Goal: Information Seeking & Learning: Learn about a topic

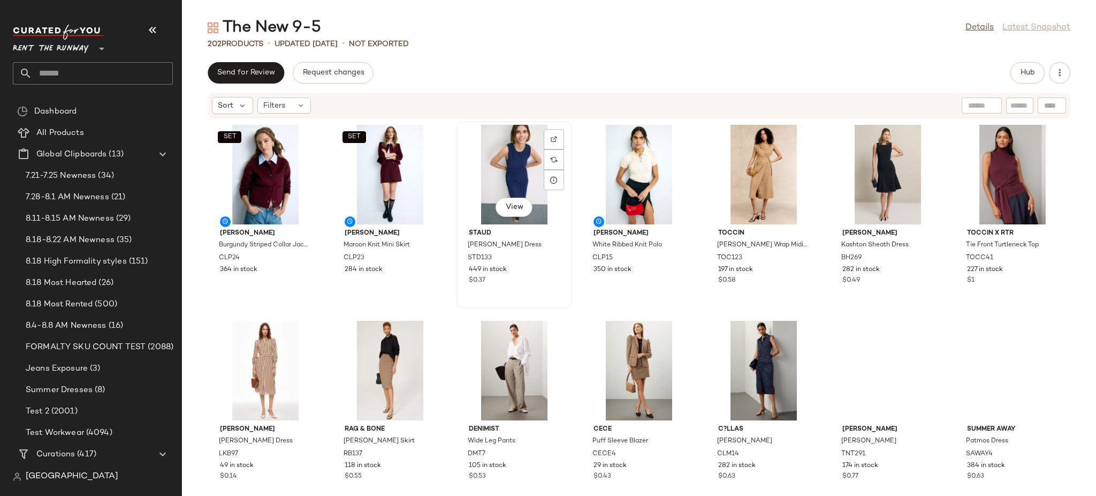
click at [569, 135] on div "View" at bounding box center [514, 175] width 108 height 100
click at [630, 85] on div "Send for Review Request changes Hub Sort Filters SET [PERSON_NAME] Burgundy Str…" at bounding box center [639, 279] width 914 height 434
click at [629, 140] on div "SET [PERSON_NAME] Burgundy Striped Collar Jacket CLP24 364 in stock SET [PERSON…" at bounding box center [639, 301] width 914 height 364
click at [1035, 75] on span "Hub" at bounding box center [1027, 73] width 15 height 9
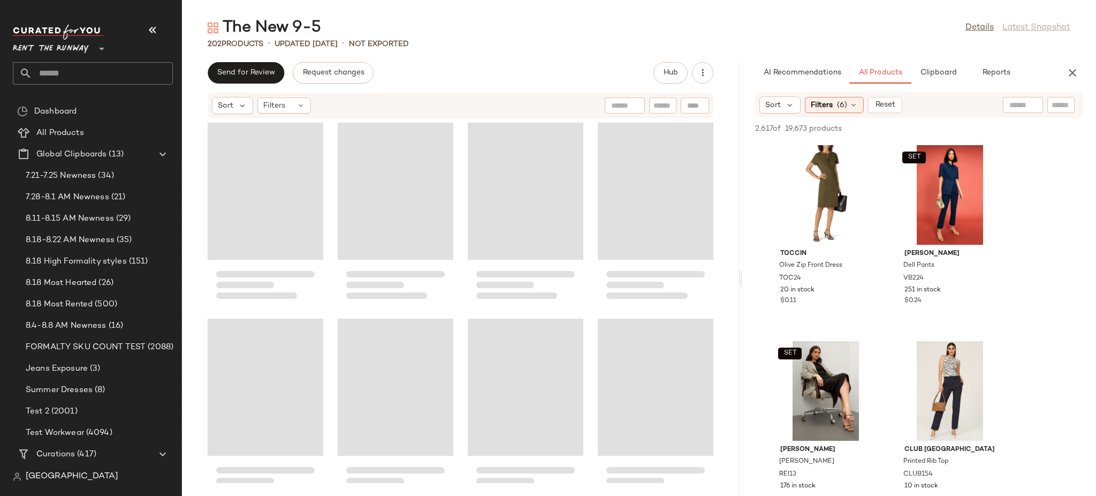
drag, startPoint x: 639, startPoint y: 155, endPoint x: 743, endPoint y: 149, distance: 104.6
click at [743, 149] on div "The New 9-5 Details Latest Snapshot 202 Products • updated [DATE] • Not Exporte…" at bounding box center [639, 256] width 914 height 479
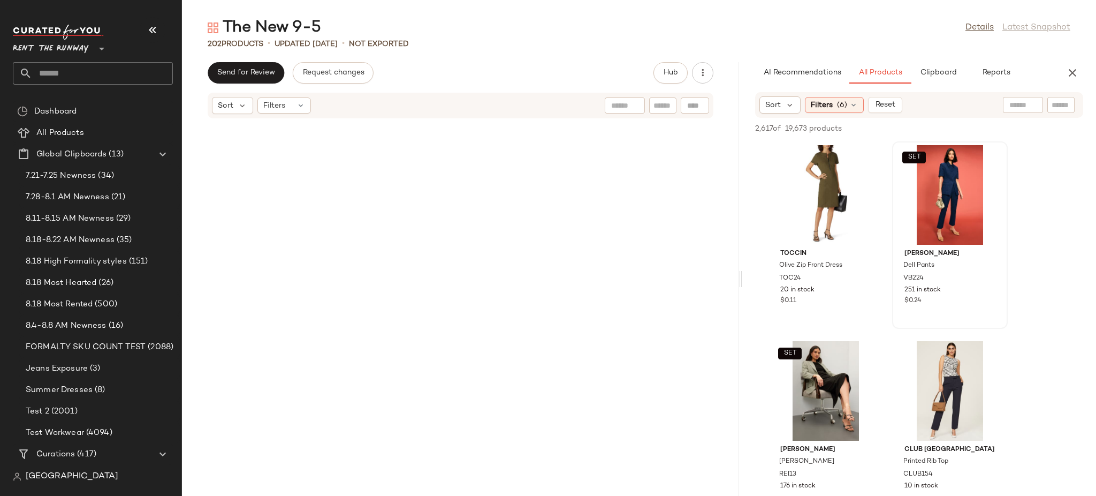
scroll to position [3634, 0]
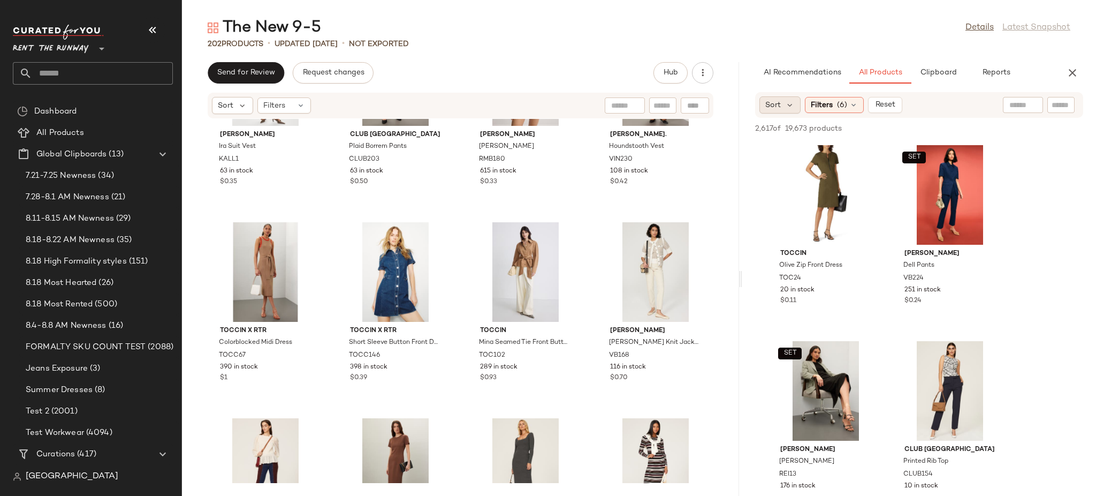
click at [787, 111] on div "Sort" at bounding box center [780, 104] width 41 height 17
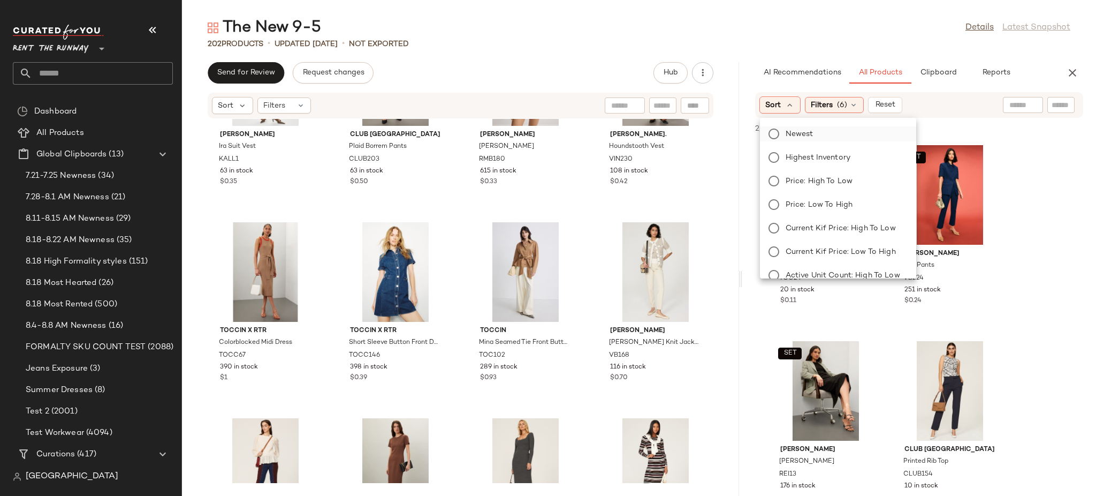
click at [800, 129] on span "Newest" at bounding box center [800, 133] width 28 height 11
click at [874, 104] on span "(6)" at bounding box center [871, 105] width 10 height 11
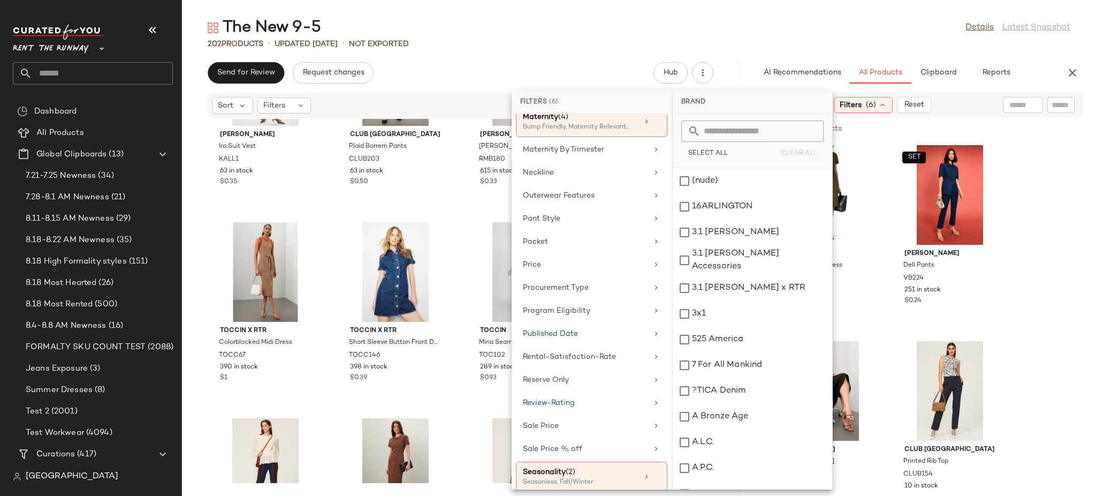
scroll to position [1099, 0]
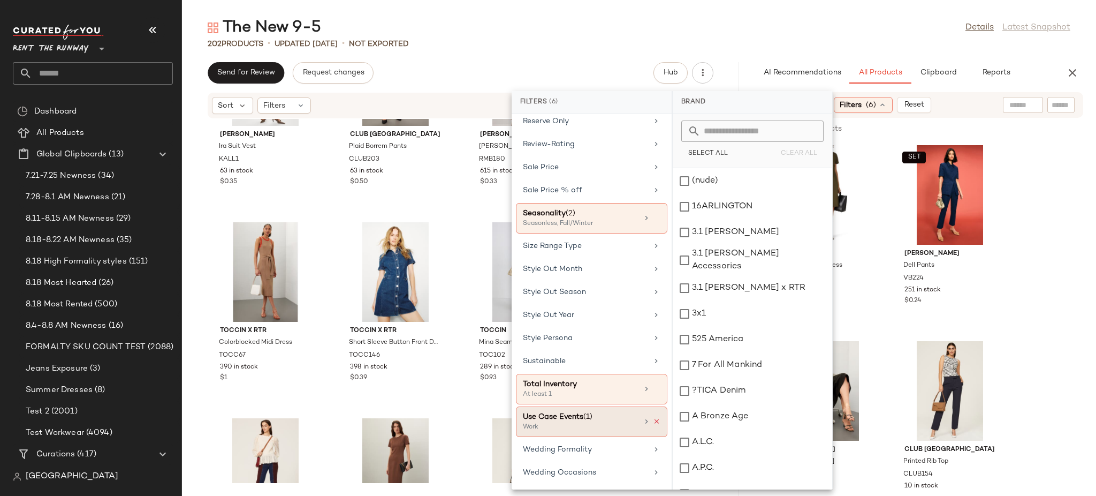
click at [653, 421] on icon at bounding box center [656, 421] width 7 height 7
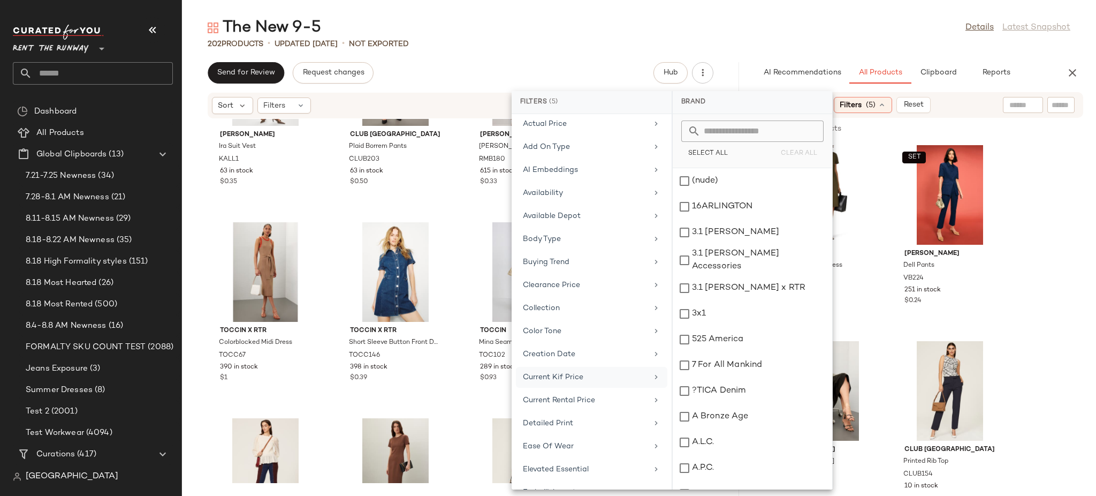
scroll to position [0, 0]
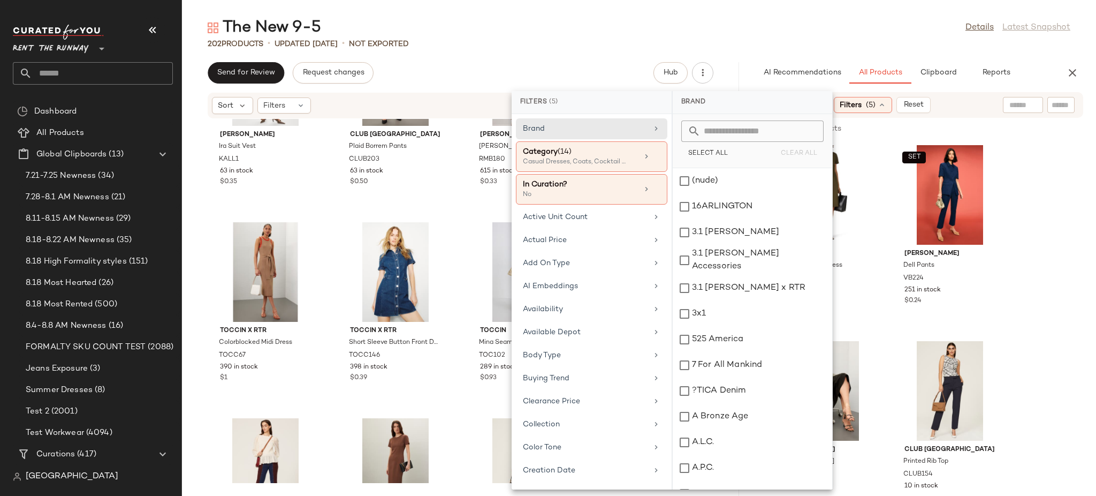
click at [966, 104] on div "Sort: Newest Filters (5) Reset" at bounding box center [919, 105] width 328 height 26
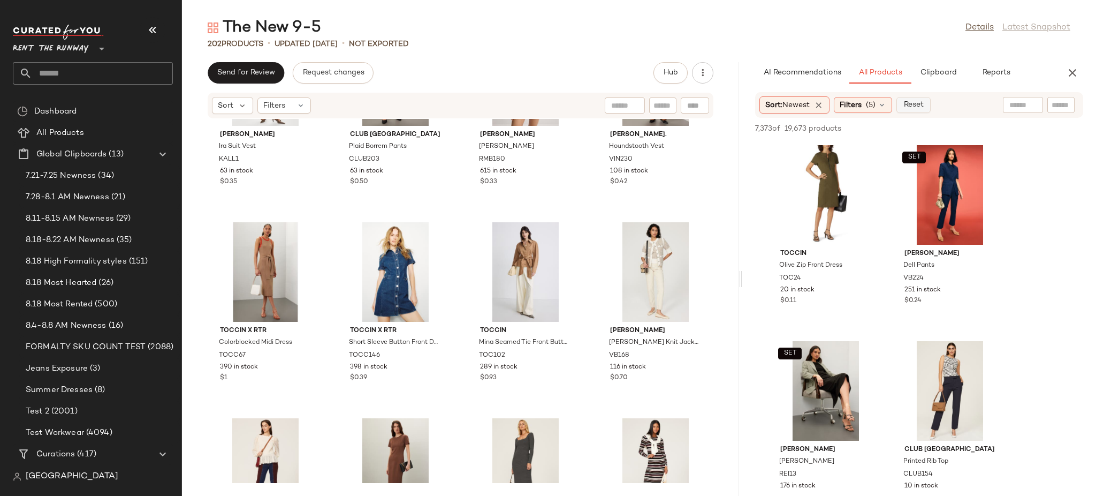
click at [911, 106] on span "Reset" at bounding box center [914, 105] width 20 height 9
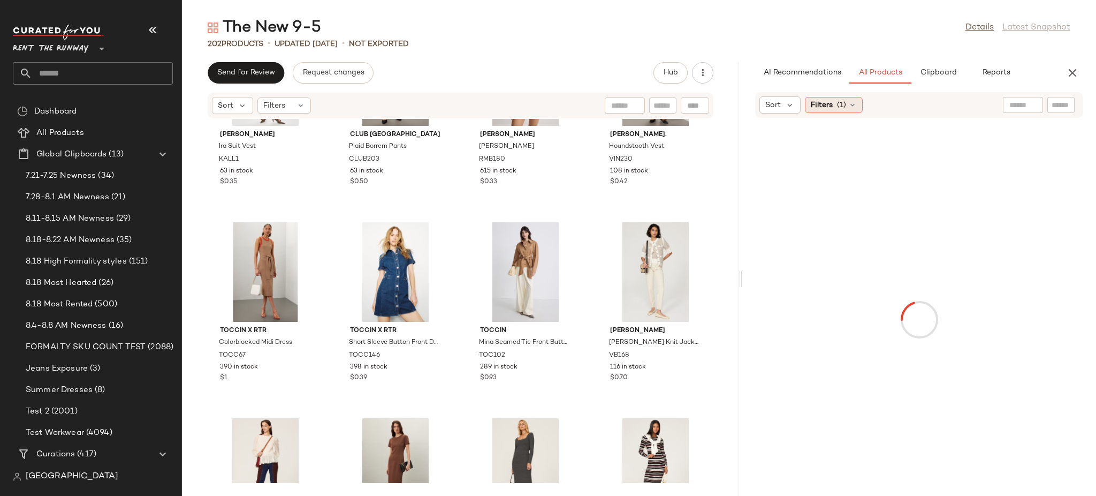
click at [839, 111] on div "Filters (1)" at bounding box center [834, 105] width 58 height 16
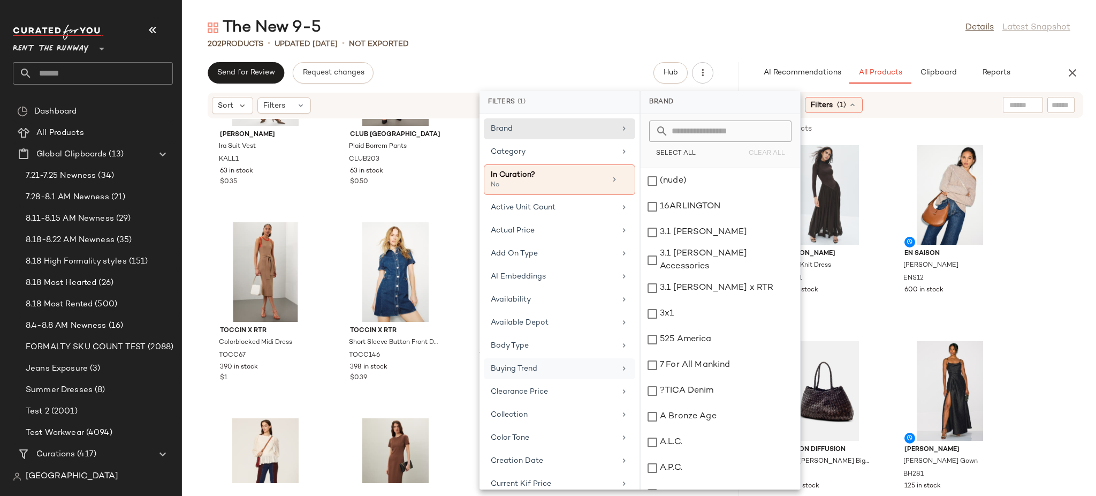
scroll to position [571, 0]
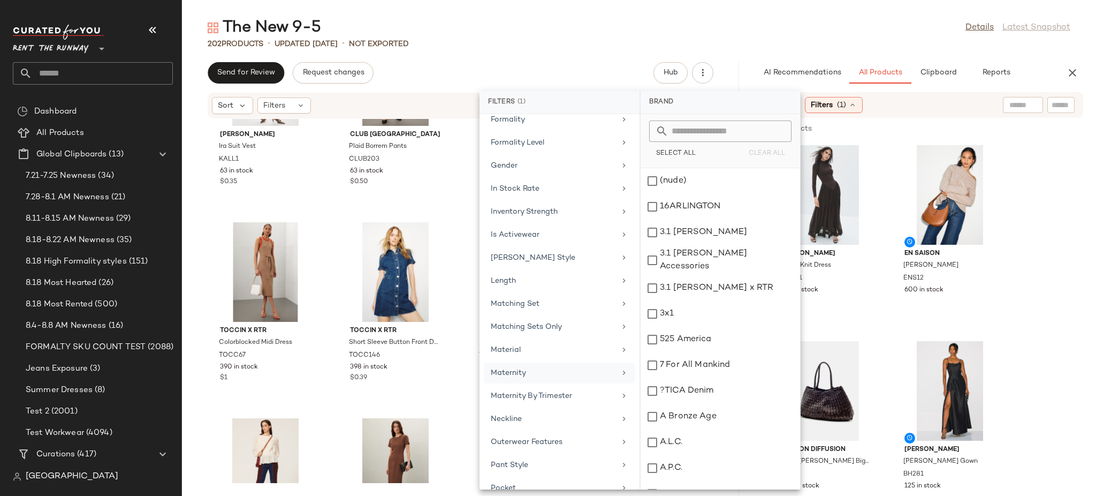
click at [557, 377] on div "Maternity" at bounding box center [553, 372] width 125 height 11
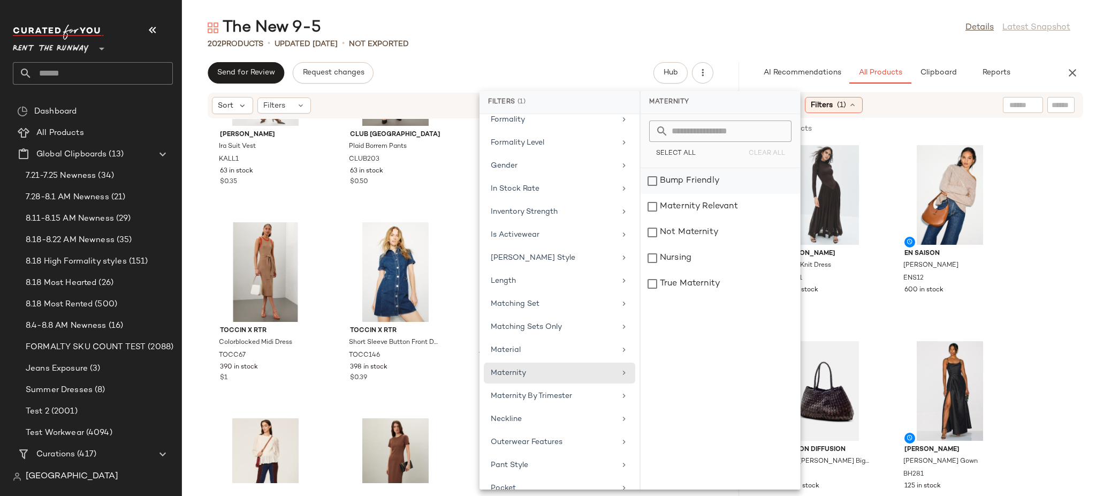
click at [663, 194] on div "Bump Friendly" at bounding box center [721, 207] width 160 height 26
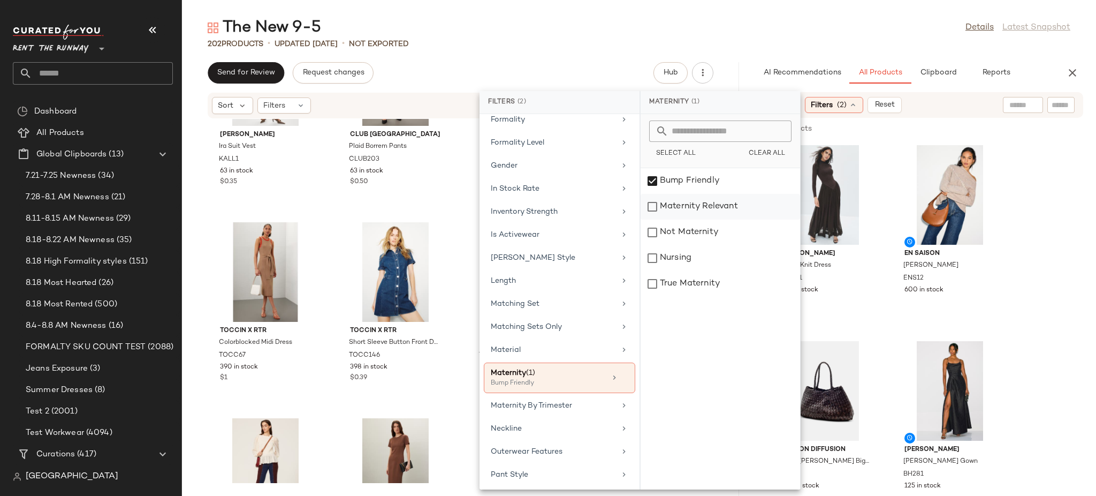
click at [663, 219] on div "Maternity Relevant" at bounding box center [721, 232] width 160 height 26
click at [663, 245] on div "Not Maternity" at bounding box center [721, 258] width 160 height 26
click at [658, 271] on div "Nursing" at bounding box center [721, 284] width 160 height 26
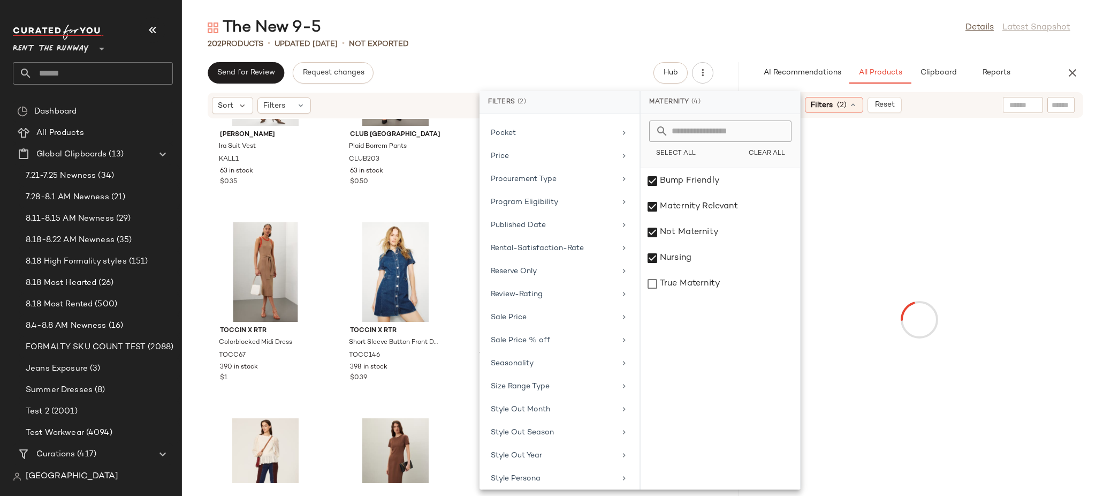
scroll to position [1060, 0]
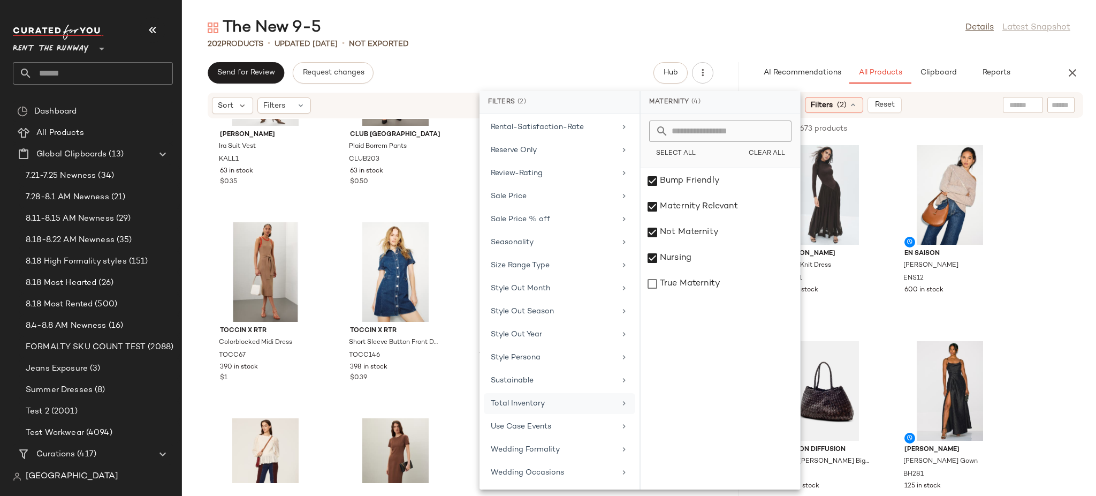
click at [521, 416] on div "Total Inventory" at bounding box center [560, 426] width 152 height 21
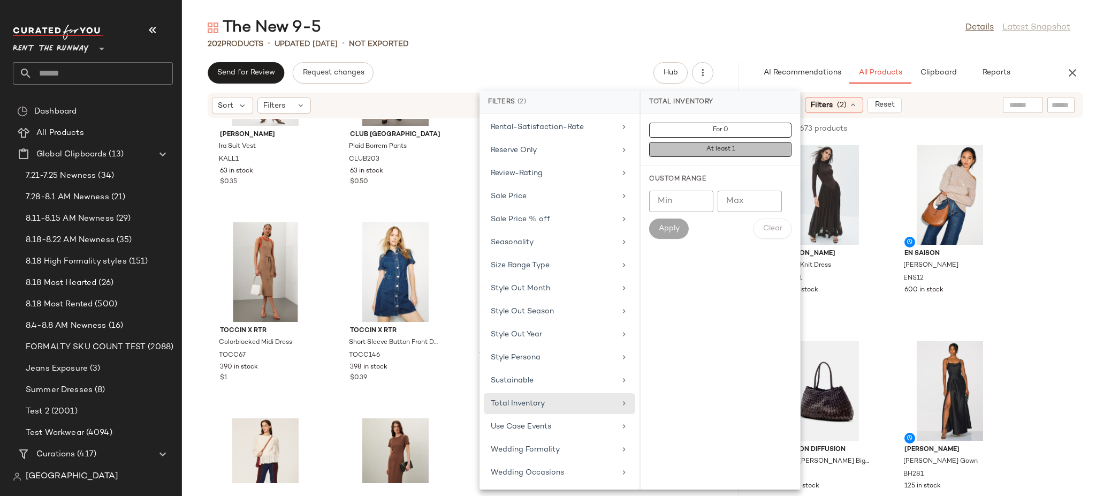
click at [692, 150] on button "At least 1" at bounding box center [720, 149] width 142 height 15
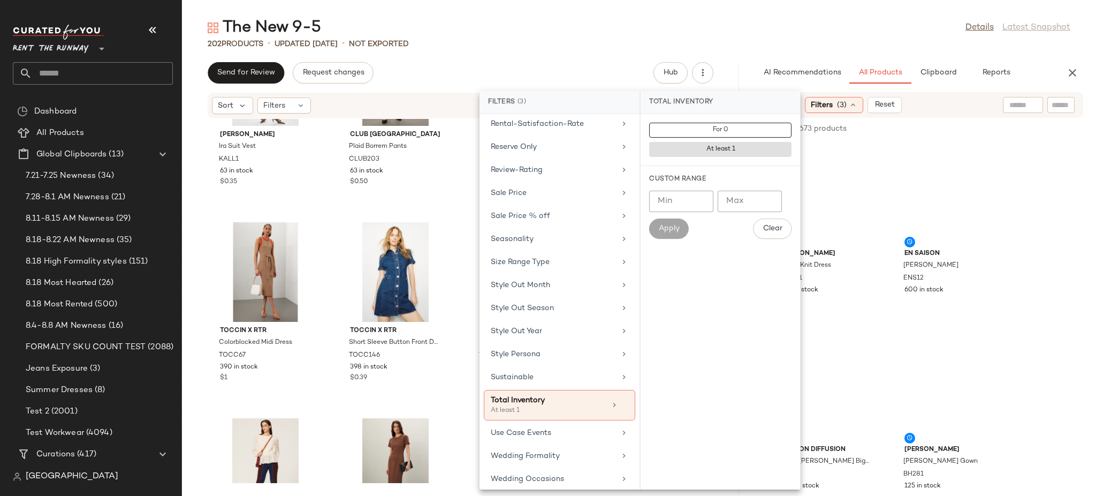
click at [963, 96] on div "Sort Filters (3) Reset" at bounding box center [919, 105] width 328 height 26
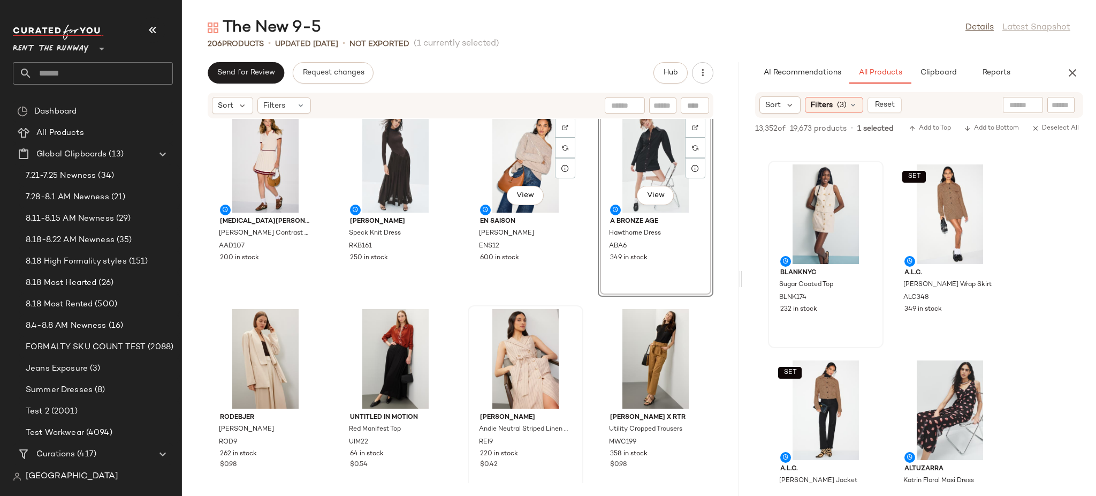
scroll to position [1001, 0]
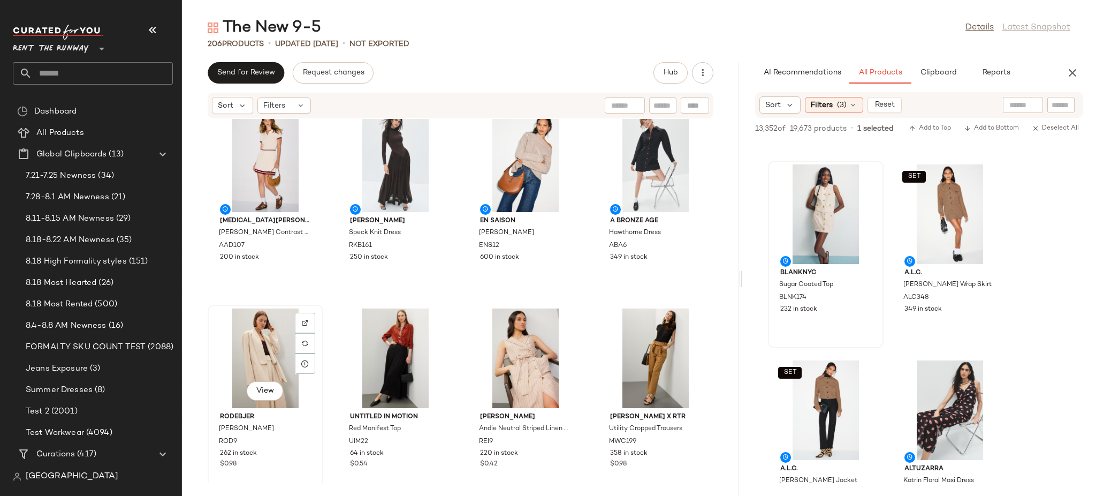
click at [256, 353] on div "View" at bounding box center [265, 358] width 108 height 100
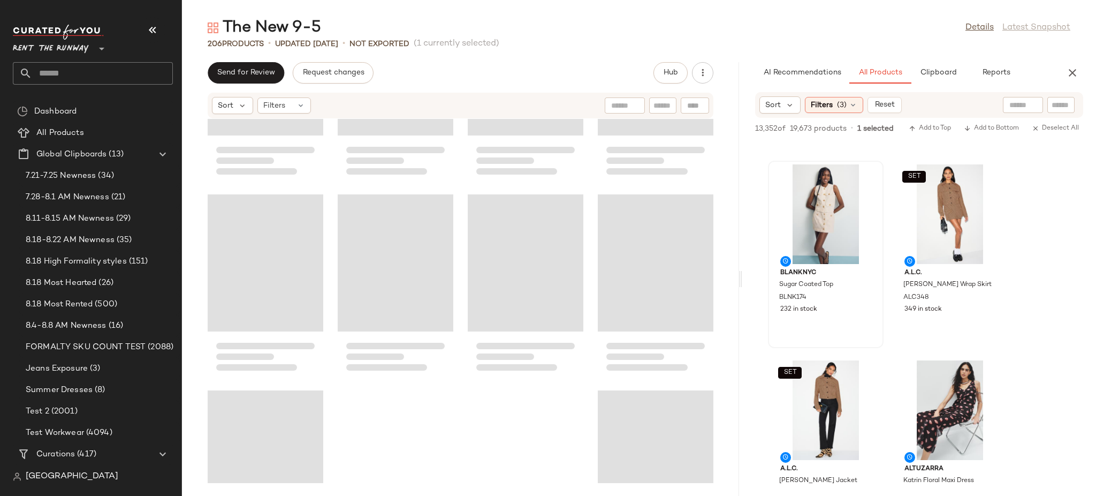
scroll to position [9826, 0]
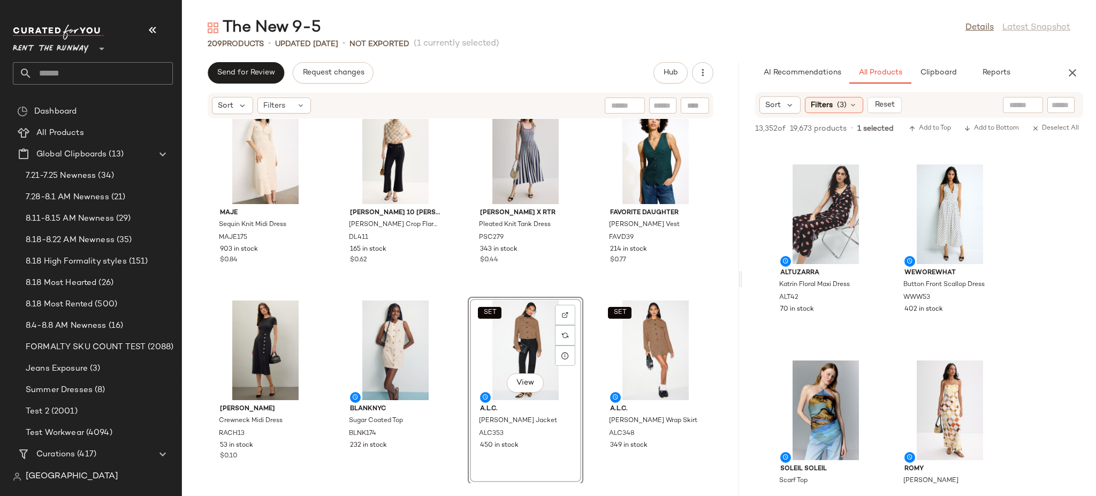
click at [586, 273] on div "WEWOREWHAT Boat Neck Peplum Blazer WWW37 294 in stock $1 [PERSON_NAME] Milena D…" at bounding box center [460, 301] width 557 height 364
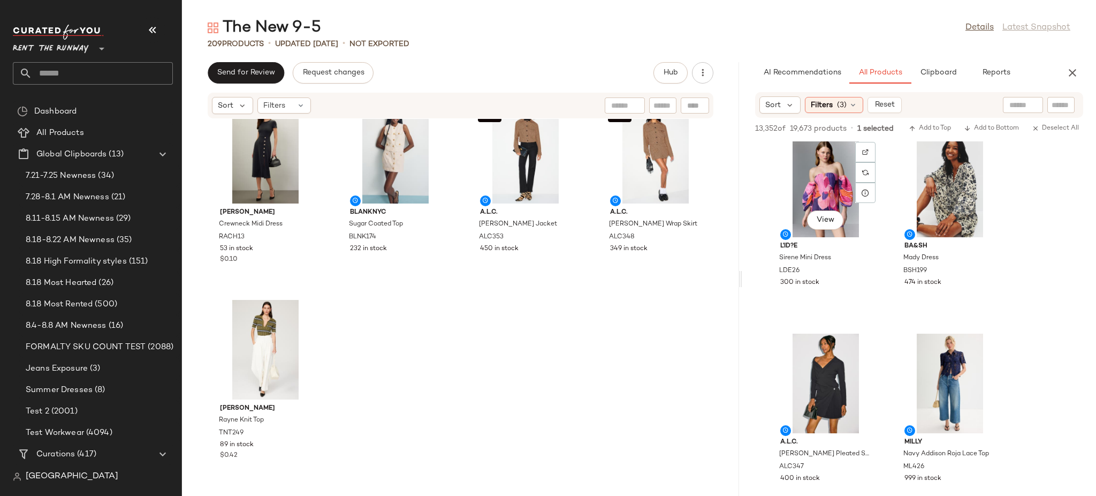
scroll to position [604, 0]
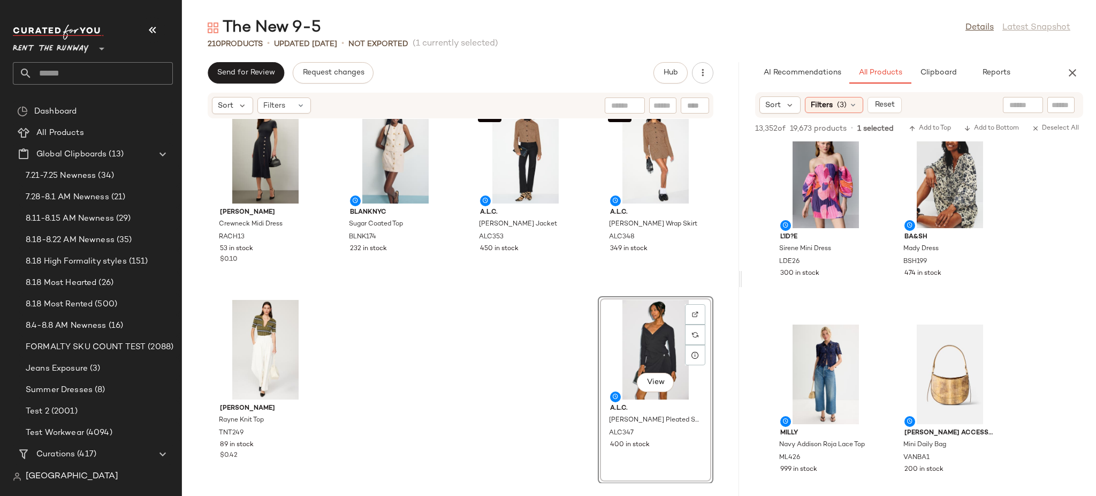
click at [533, 368] on div "Maje Sequin Knit Midi Dress MAJE175 903 in stock $0.84 [PERSON_NAME] 10 [PERSON…" at bounding box center [460, 301] width 557 height 364
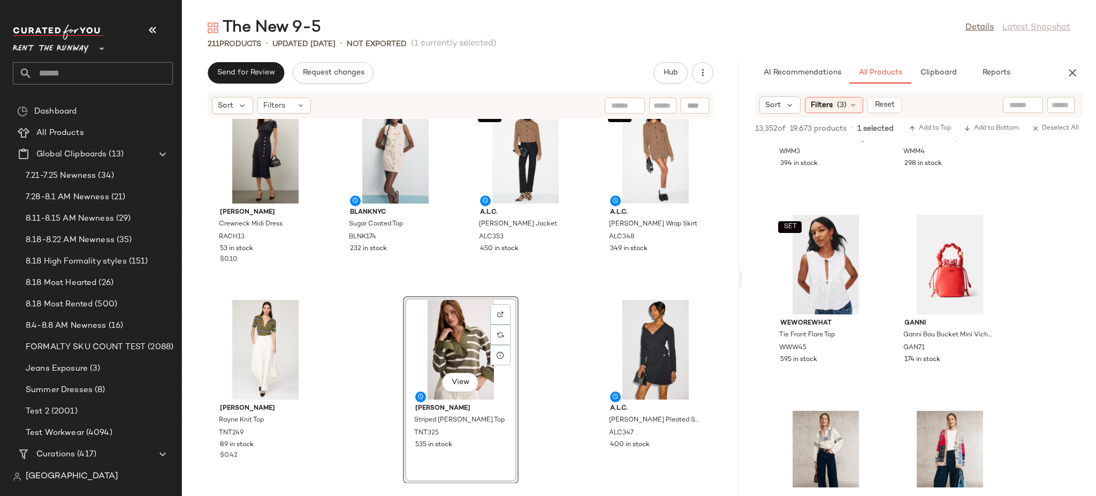
scroll to position [2091, 0]
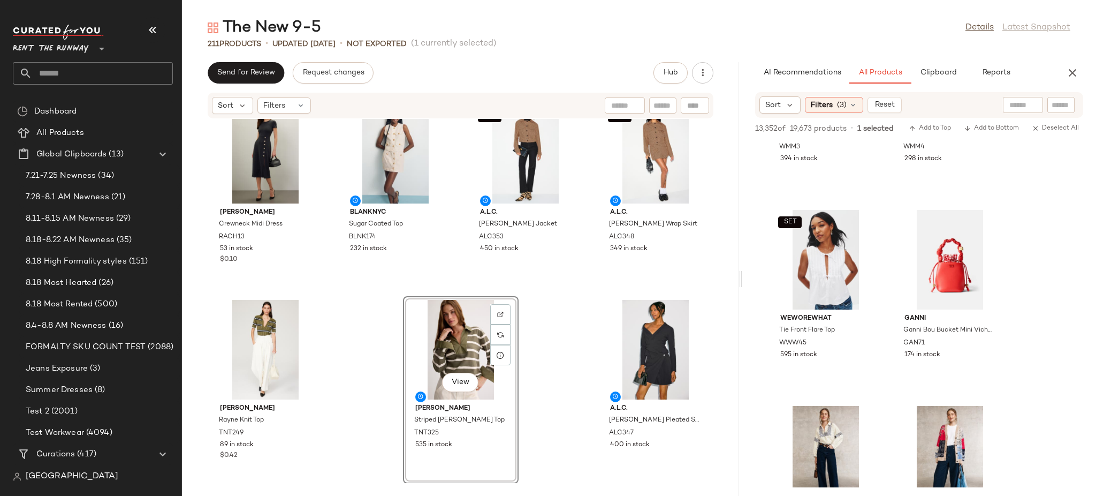
click at [813, 86] on div "AI Recommendations All Products Clipboard Reports Sort Filters (3) Reset 13,352…" at bounding box center [920, 279] width 354 height 434
click at [815, 100] on span "Filters" at bounding box center [822, 105] width 22 height 11
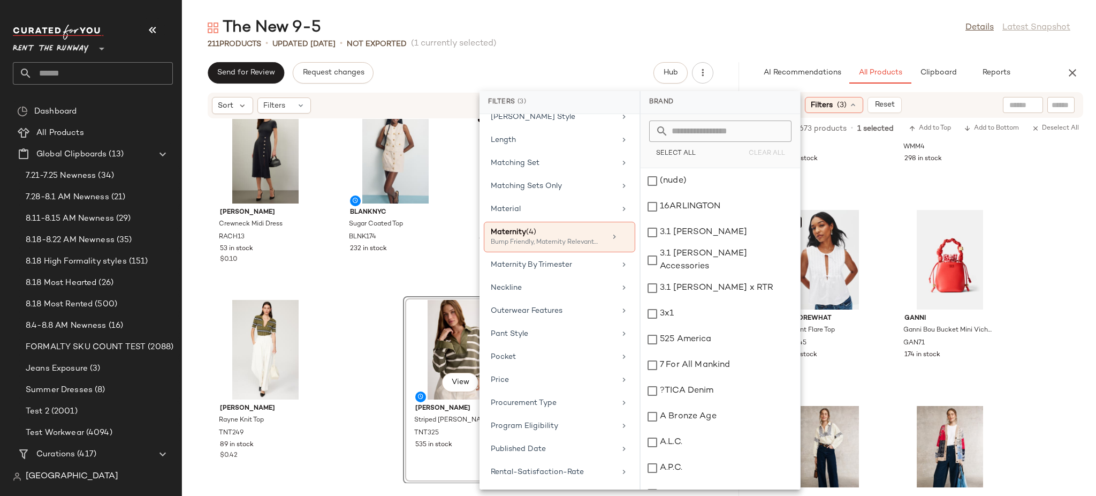
scroll to position [1070, 0]
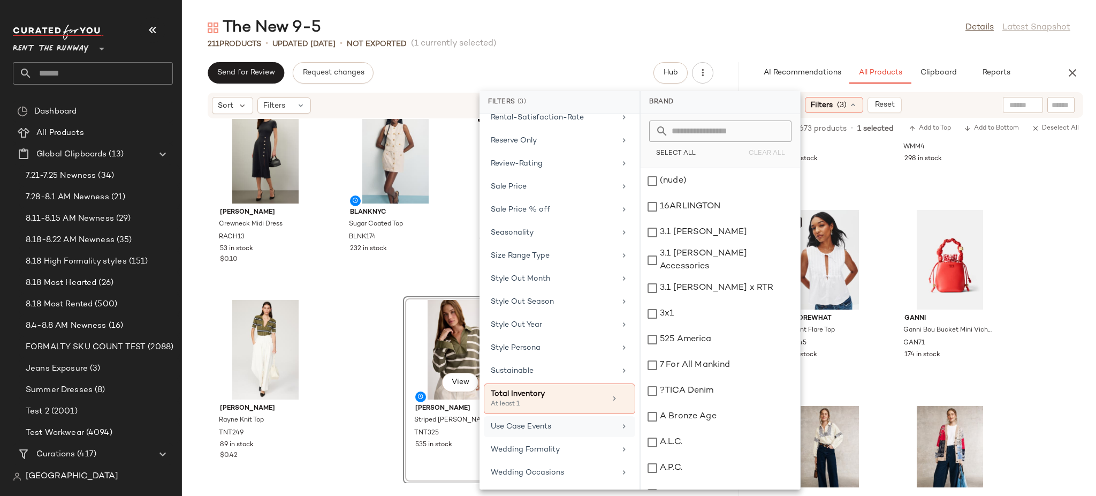
click at [548, 429] on div "Use Case Events" at bounding box center [553, 426] width 125 height 11
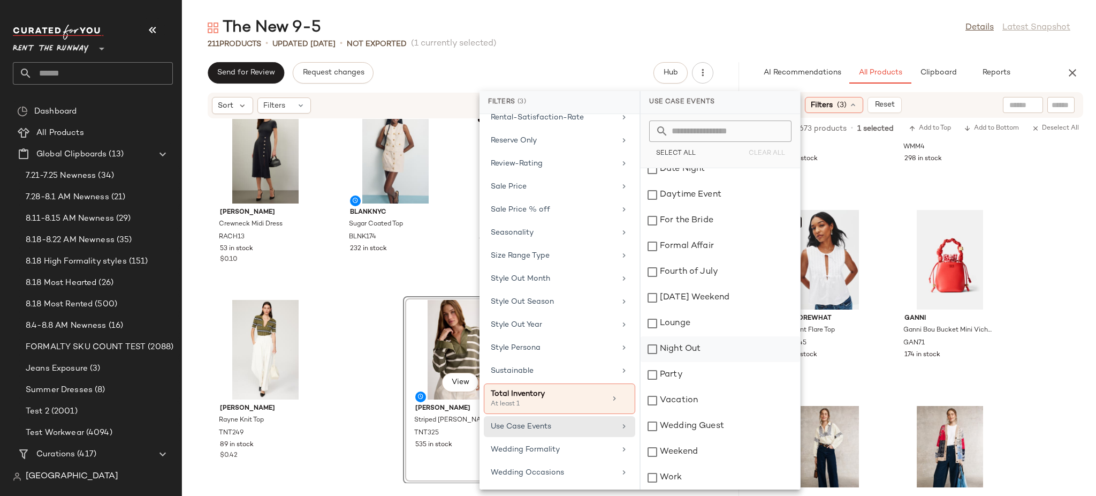
scroll to position [64, 0]
click at [695, 472] on div "Work" at bounding box center [721, 477] width 160 height 26
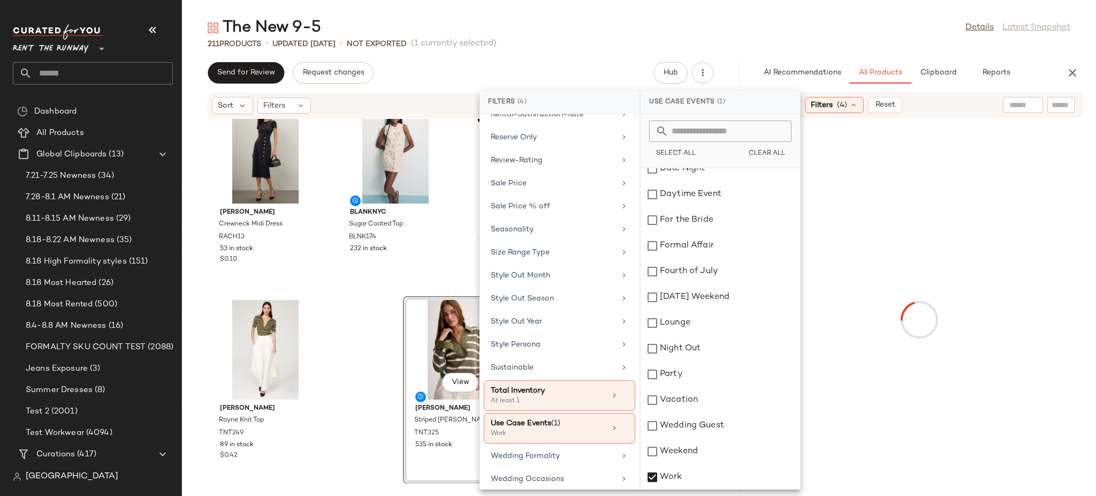
click at [957, 95] on div "Sort Filters (4) Reset" at bounding box center [919, 105] width 328 height 26
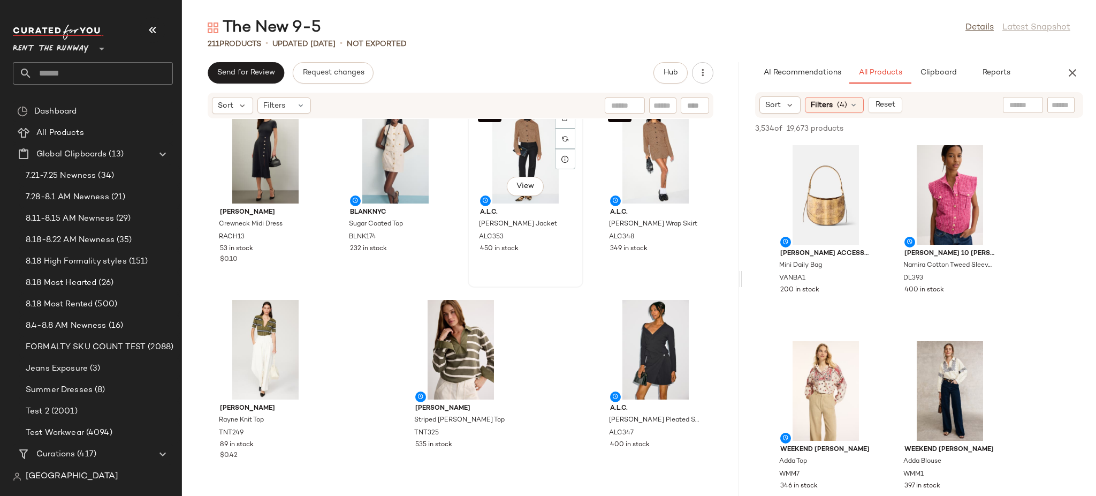
click at [555, 283] on div "SET View A.L.C. Blake Plaid Jacket ALC353 450 in stock" at bounding box center [525, 193] width 113 height 185
click at [557, 301] on div "Maje Sequin Knit Midi Dress MAJE175 903 in stock $0.84 [PERSON_NAME] 10 [PERSON…" at bounding box center [460, 301] width 557 height 364
click at [395, 125] on div "View" at bounding box center [396, 154] width 108 height 100
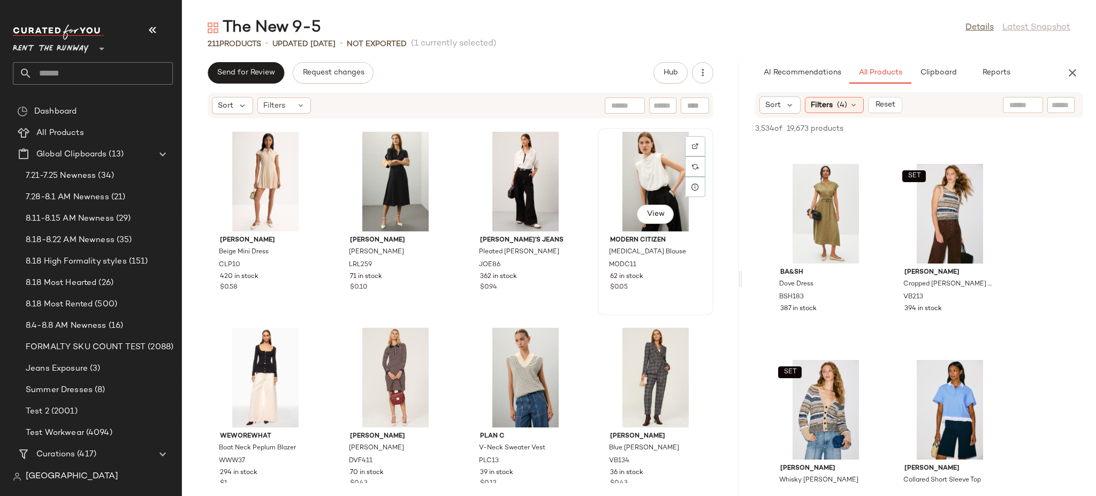
scroll to position [9410, 0]
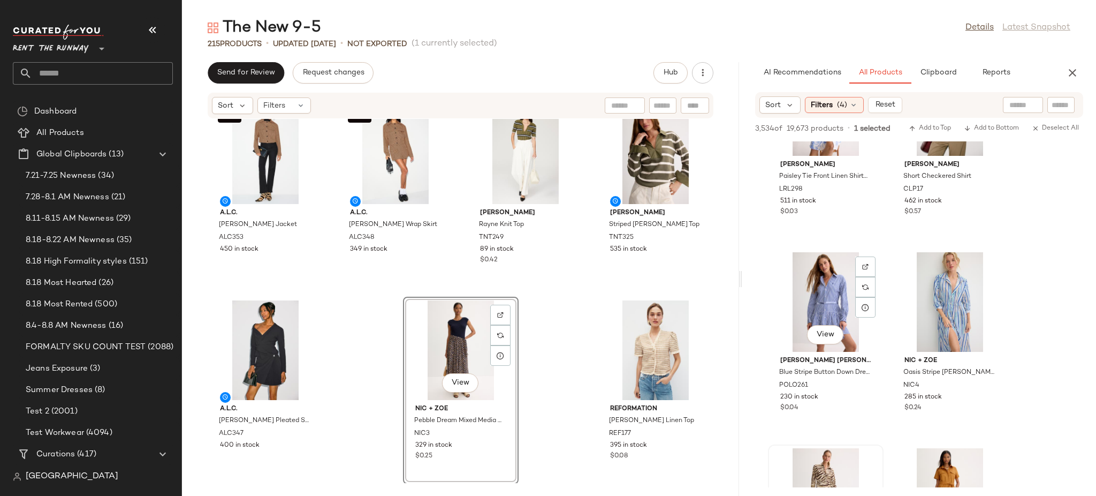
scroll to position [998, 0]
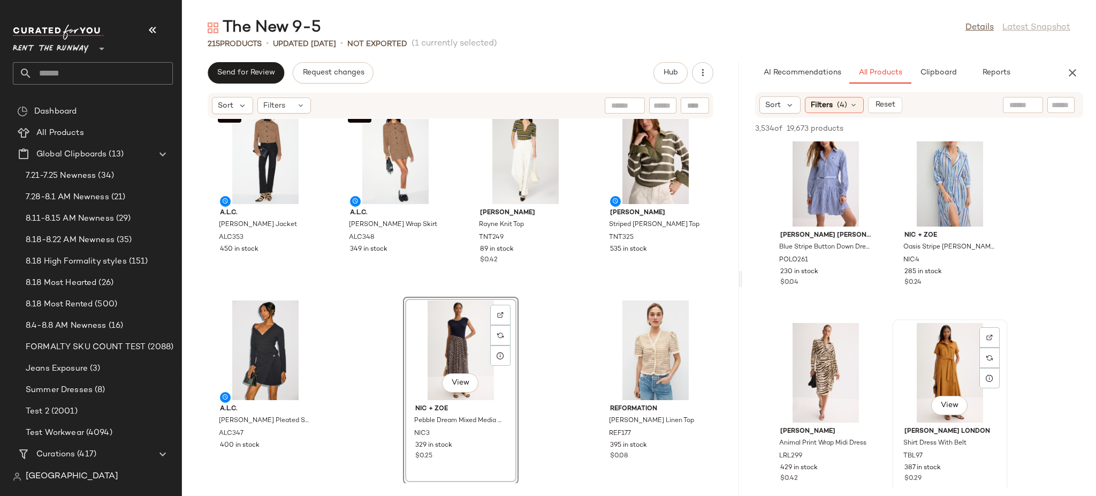
click at [911, 352] on div "View" at bounding box center [950, 373] width 108 height 100
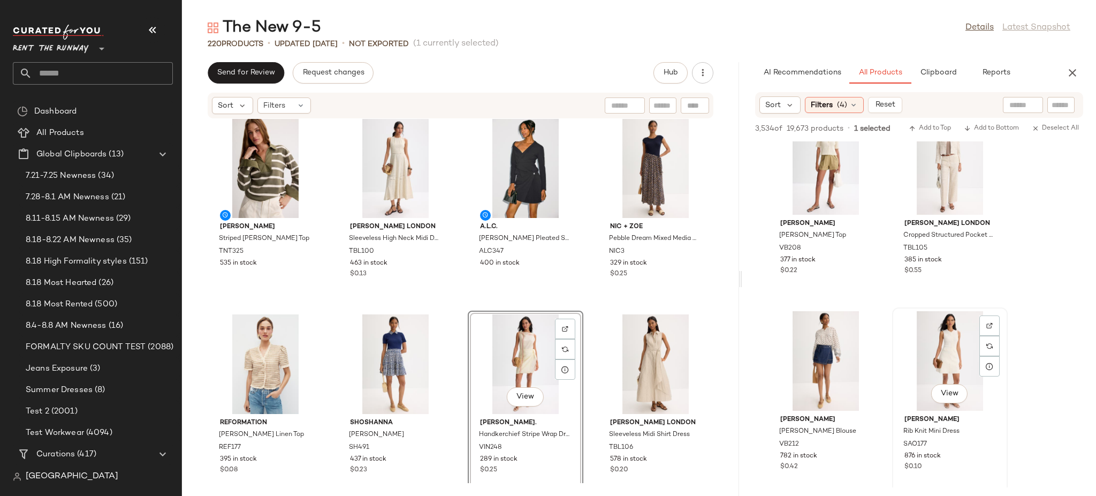
scroll to position [1598, 0]
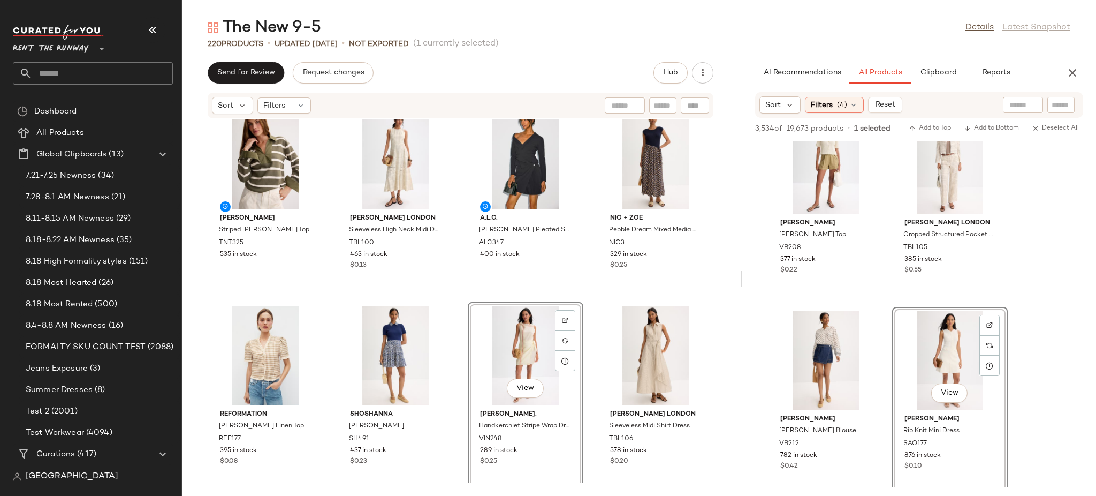
click at [660, 393] on div at bounding box center [656, 356] width 108 height 100
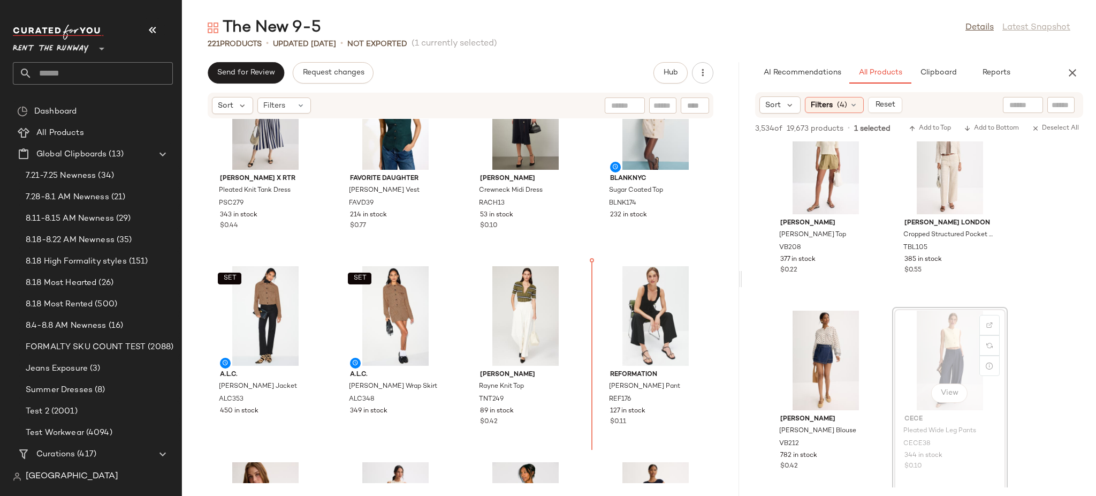
scroll to position [10108, 0]
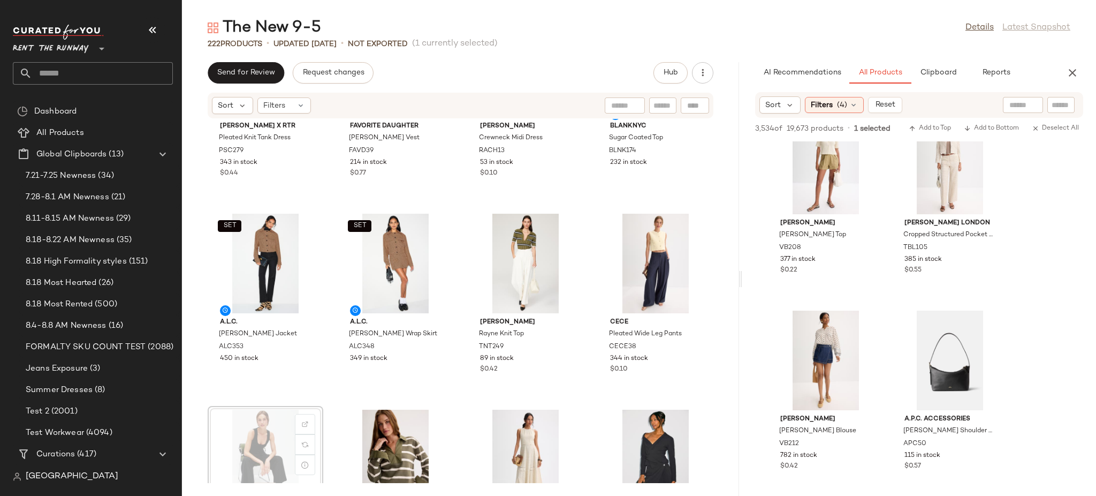
scroll to position [10113, 0]
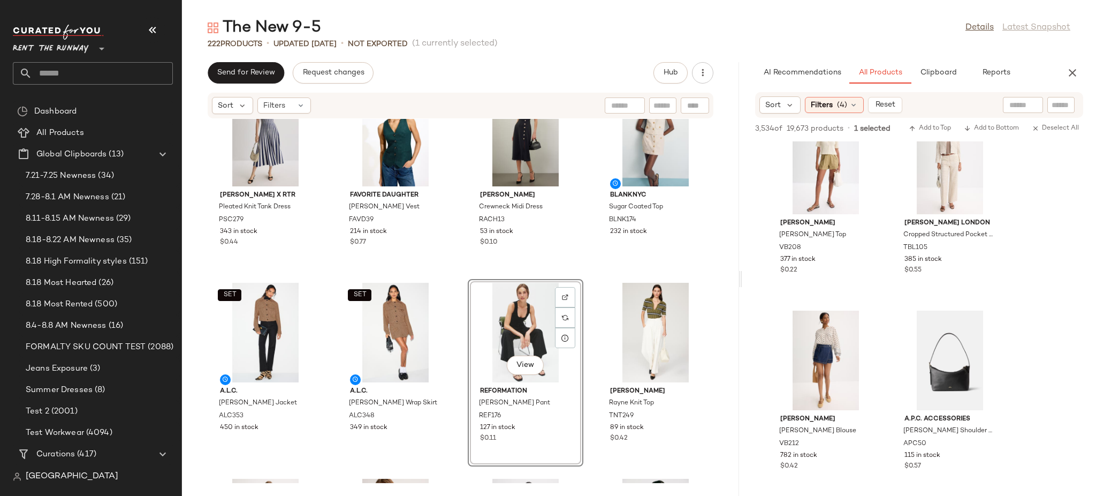
click at [460, 279] on div "[PERSON_NAME] x RTR Pleated Knit Tank Dress PSC279 343 in stock $0.44 Favorite …" at bounding box center [460, 301] width 557 height 364
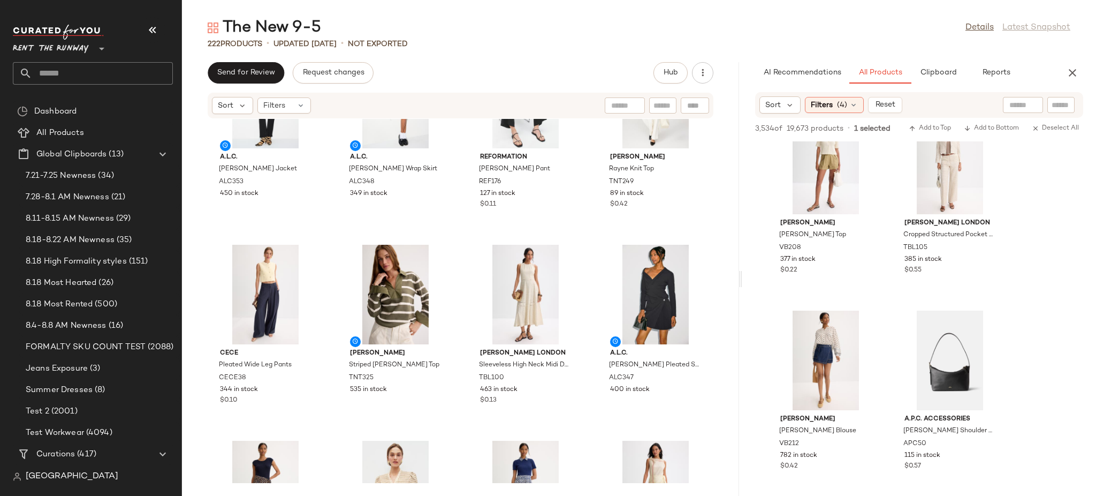
scroll to position [10572, 0]
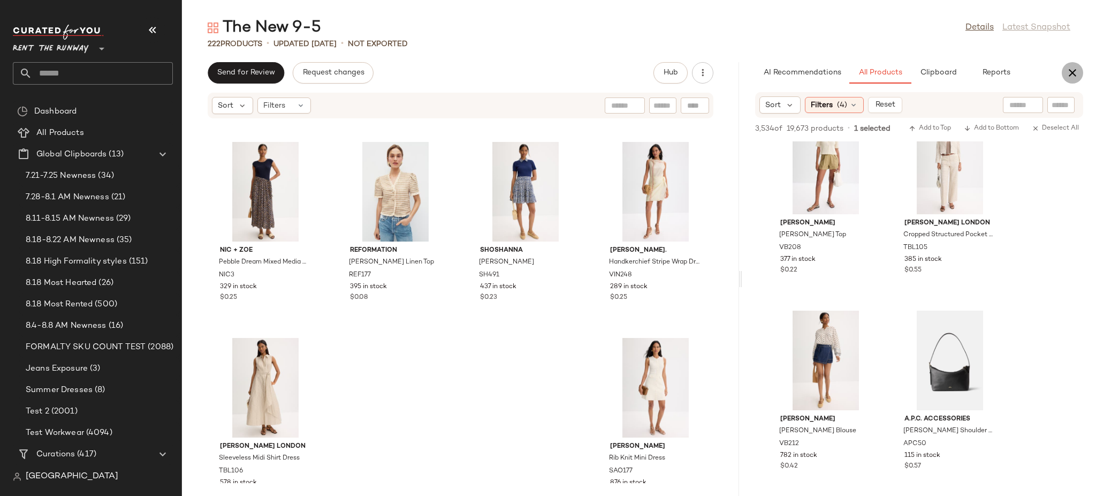
click at [1080, 72] on button "button" at bounding box center [1072, 72] width 21 height 21
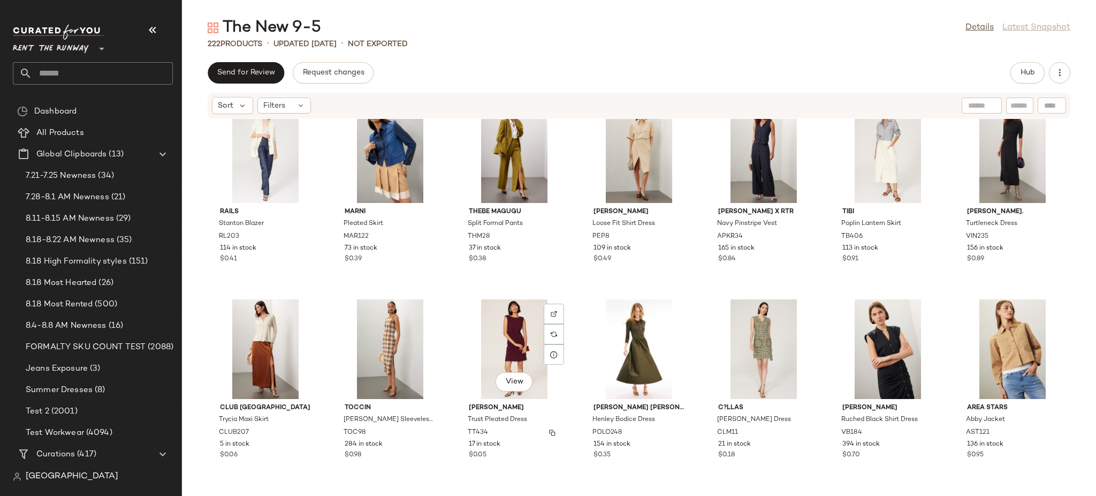
scroll to position [4056, 0]
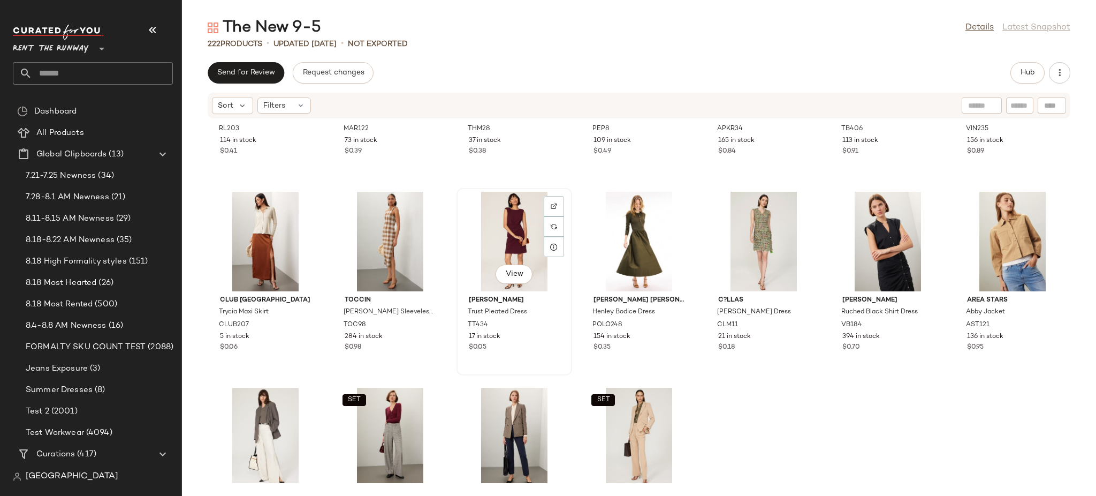
click at [569, 223] on div "View" at bounding box center [514, 242] width 108 height 100
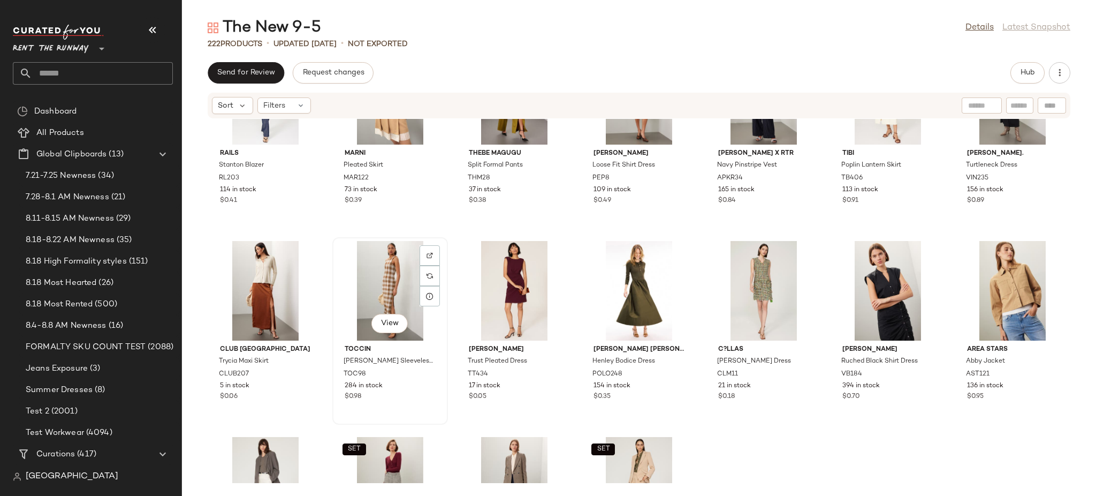
click at [444, 287] on div "View" at bounding box center [390, 291] width 108 height 100
